Goal: Find specific page/section: Find specific page/section

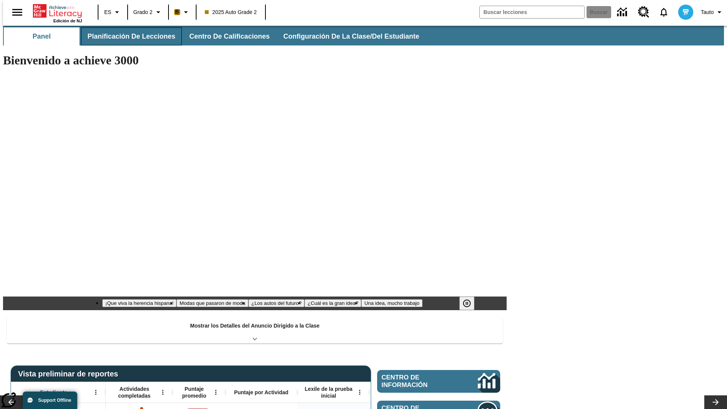
click at [127, 36] on span "Planificación de lecciones" at bounding box center [131, 36] width 88 height 9
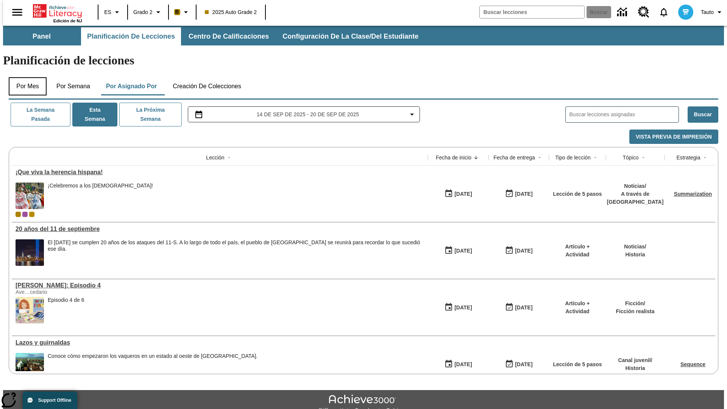
click at [25, 77] on button "Por mes" at bounding box center [28, 86] width 38 height 18
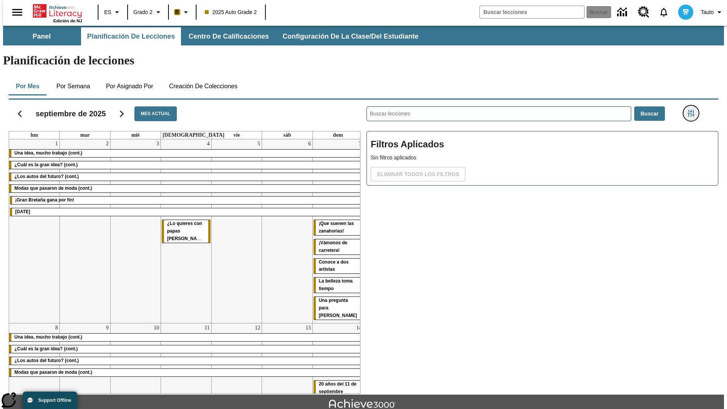
click at [693, 110] on icon "Menú lateral de filtros" at bounding box center [691, 113] width 7 height 7
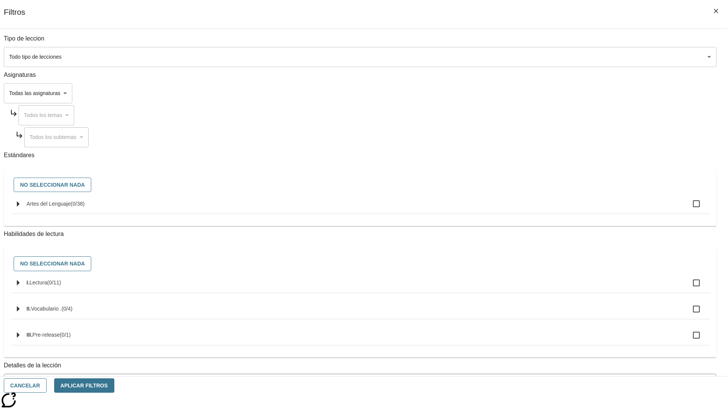
click at [540, 409] on span "La lección cuenta con los 5 pasos de la Rutina de lectoescritura" at bounding box center [355, 414] width 694 height 8
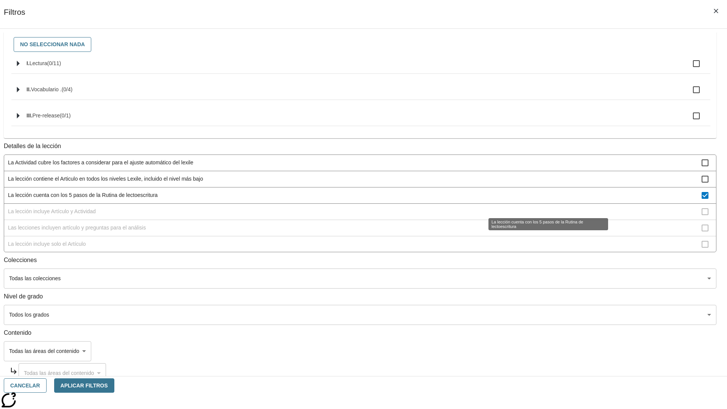
click at [540, 199] on span "La lección cuenta con los 5 pasos de la Rutina de lectoescritura" at bounding box center [355, 195] width 694 height 8
checkbox input "false"
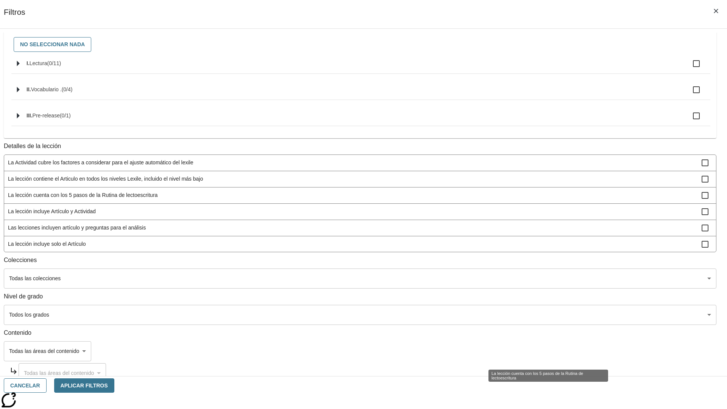
click at [540, 215] on span "La lección incluye Artículo y Actividad" at bounding box center [355, 211] width 694 height 8
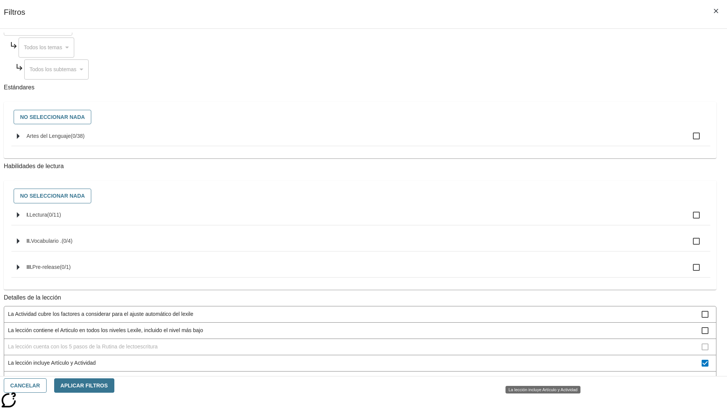
click at [540, 367] on span "La lección incluye Artículo y Actividad" at bounding box center [355, 363] width 694 height 8
checkbox input "false"
click at [540, 375] on span "Las lecciones incluyen artículo y preguntas para el análisis" at bounding box center [355, 379] width 694 height 8
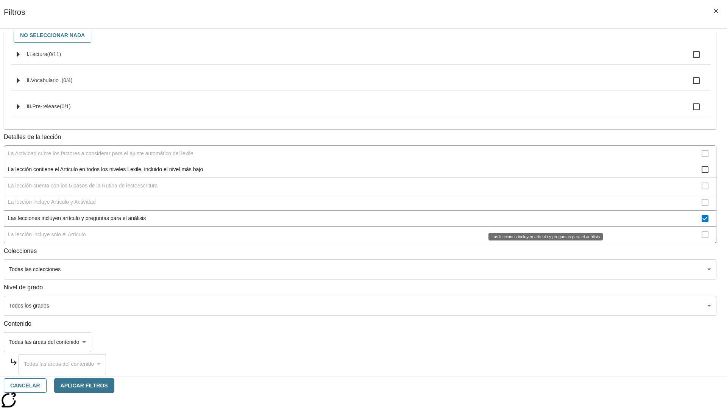
click at [540, 219] on span "Las lecciones incluyen artículo y preguntas para el análisis" at bounding box center [355, 218] width 694 height 8
checkbox input "false"
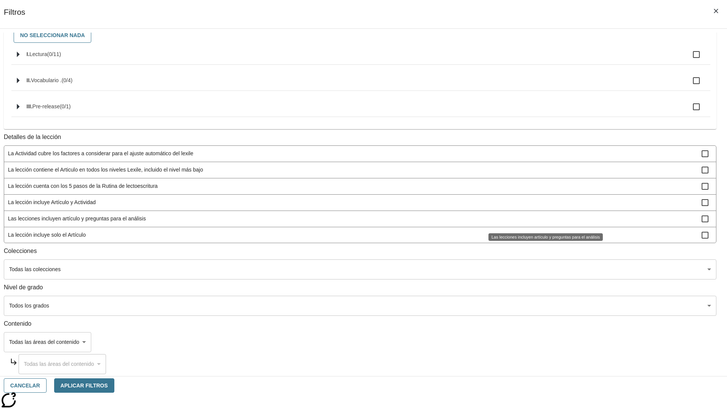
click at [540, 239] on span "La lección incluye solo el Artículo" at bounding box center [355, 235] width 694 height 8
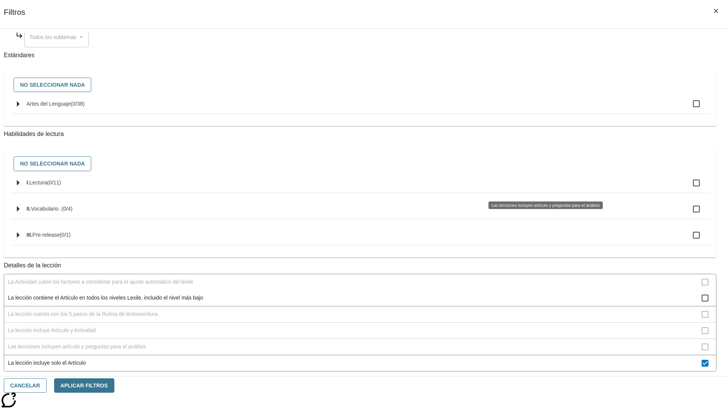
scroll to position [227, 0]
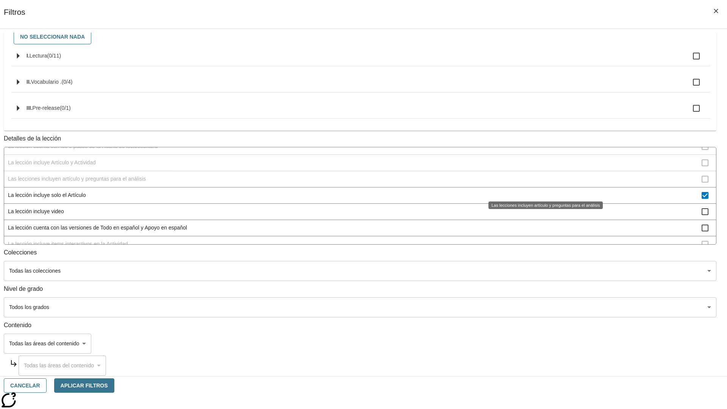
click at [540, 191] on span "La lección incluye solo el Artículo" at bounding box center [355, 195] width 694 height 8
checkbox input "false"
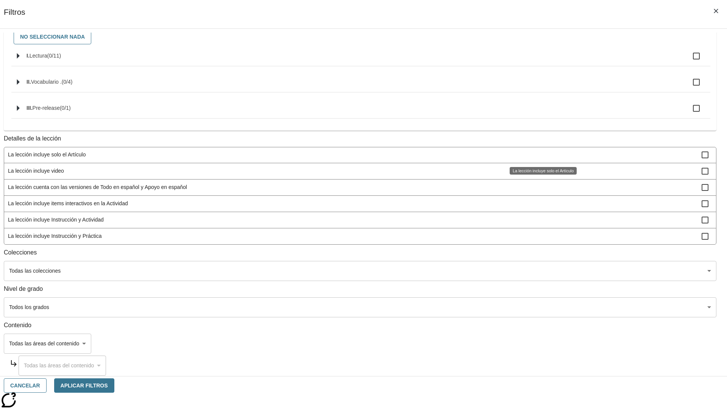
scroll to position [237, 0]
click at [540, 202] on span "La lección incluye items interactivos en la Actividad" at bounding box center [355, 202] width 694 height 8
checkbox input "false"
click at [540, 222] on span "La lección incluye Instrucción y Actividad" at bounding box center [355, 218] width 694 height 8
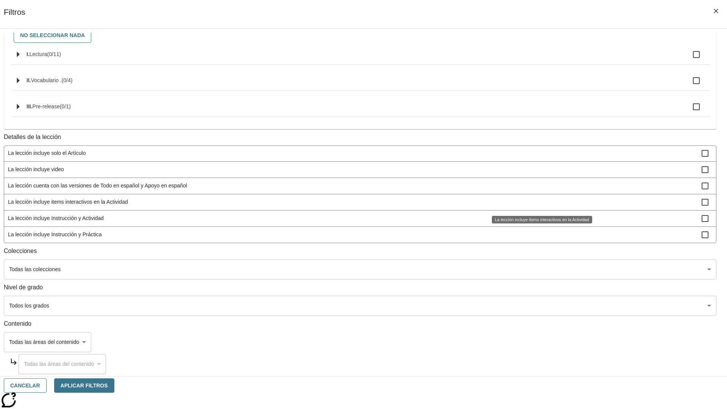
scroll to position [103, 0]
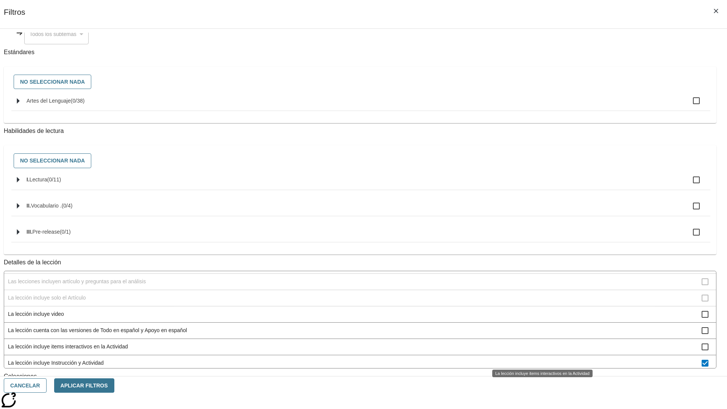
click at [540, 359] on span "La lección incluye Instrucción y Actividad" at bounding box center [355, 363] width 694 height 8
checkbox input "false"
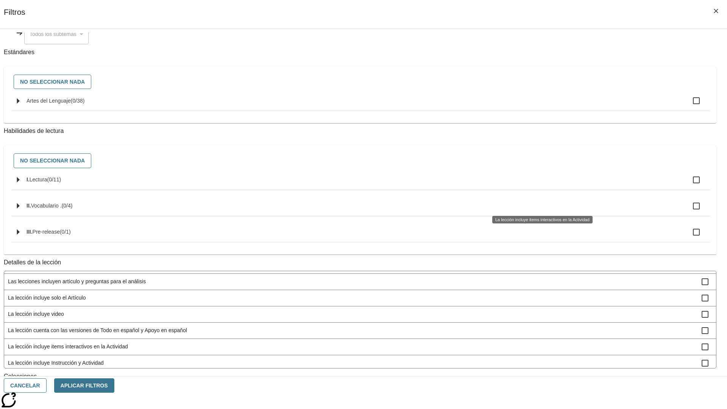
scroll to position [237, 0]
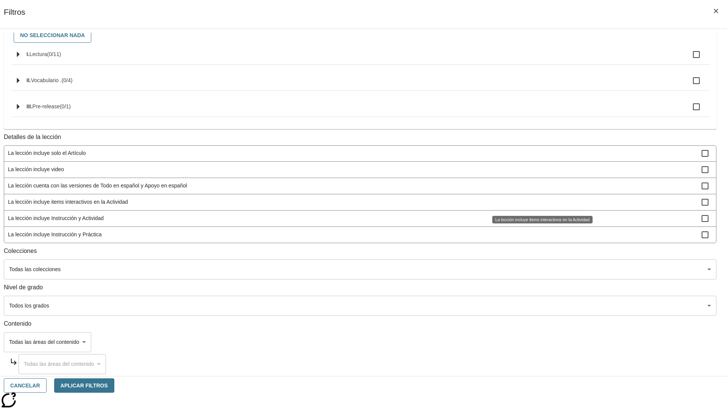
click at [540, 234] on span "La lección incluye Instrucción y Práctica" at bounding box center [355, 235] width 694 height 8
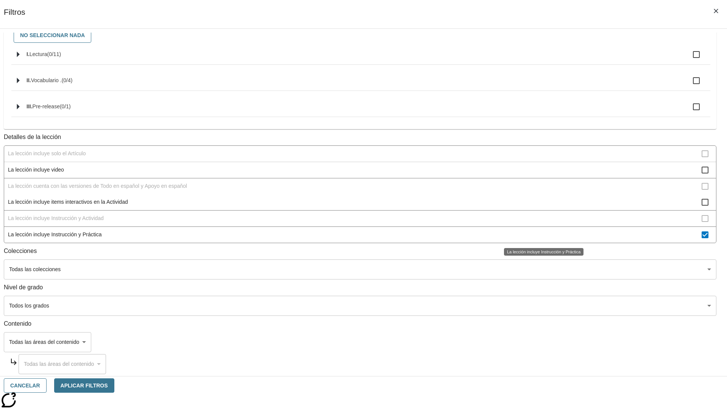
click at [540, 234] on span "La lección incluye Instrucción y Práctica" at bounding box center [355, 235] width 694 height 8
checkbox input "false"
click at [540, 76] on span "La Actividad cubre los factores a considerar para el ajuste automático del lexi…" at bounding box center [355, 72] width 694 height 8
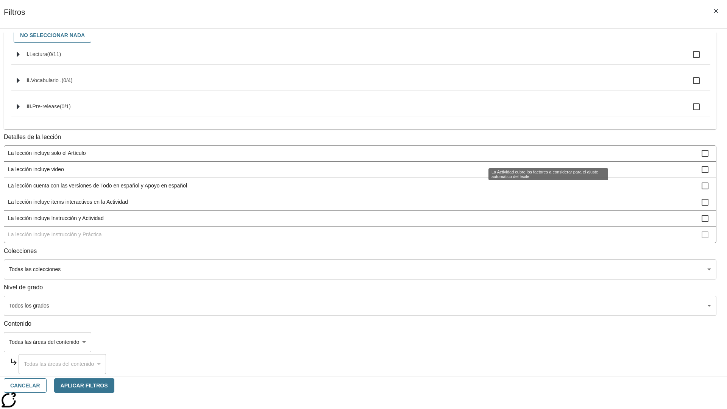
scroll to position [0, 0]
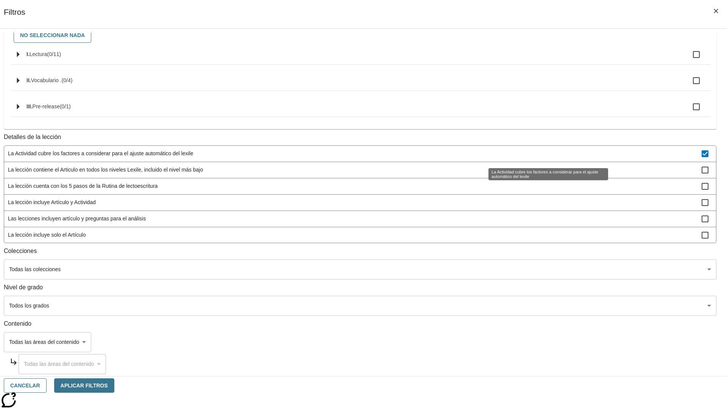
click at [540, 154] on span "La Actividad cubre los factores a considerar para el ajuste automático del lexi…" at bounding box center [355, 154] width 694 height 8
checkbox input "false"
click at [540, 174] on span "La lección contiene el Articulo en todos los niveles Lexile, incluido el nivel …" at bounding box center [355, 170] width 694 height 8
checkbox input "true"
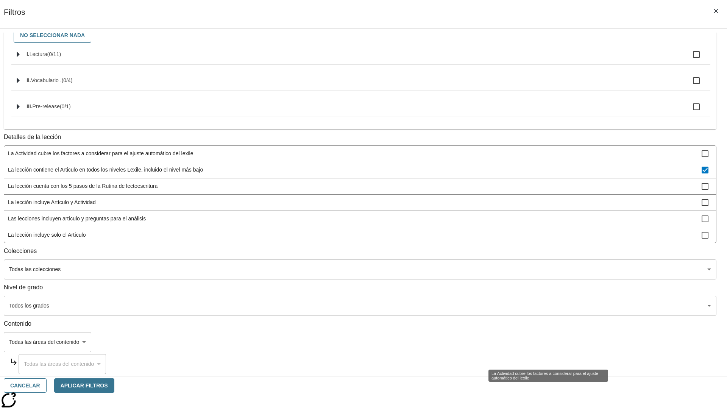
scroll to position [35, 0]
